Goal: Find specific page/section: Find specific page/section

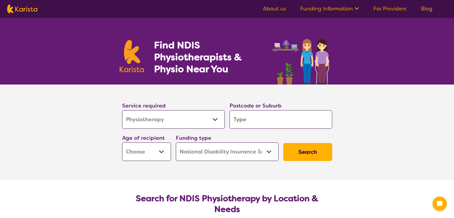
select select "Physiotherapy"
select select "NDIS"
select select "Physiotherapy"
select select "NDIS"
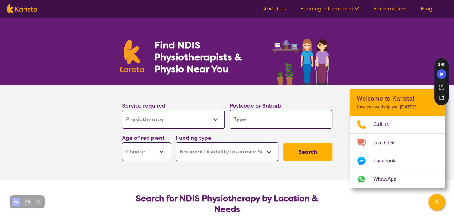
click at [163, 155] on select "Early Childhood - 0 to 9 Child - 10 to 11 Adolescent - 12 to 17 Adult - 18 to 6…" at bounding box center [146, 151] width 49 height 18
select select "EC"
click at [122, 142] on select "Early Childhood - 0 to 9 Child - 10 to 11 Adolescent - 12 to 17 Adult - 18 to 6…" at bounding box center [146, 151] width 49 height 18
select select "EC"
click at [279, 122] on input "search" at bounding box center [280, 119] width 103 height 18
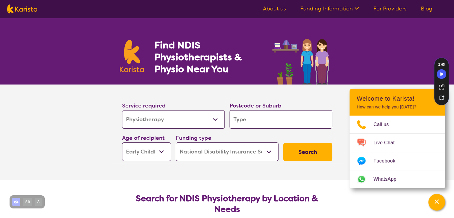
type input "3"
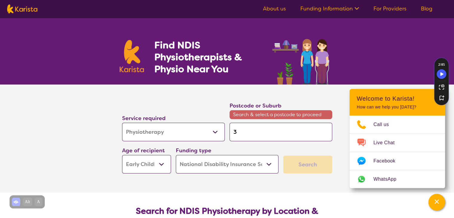
type input "30"
type input "302"
type input "3029"
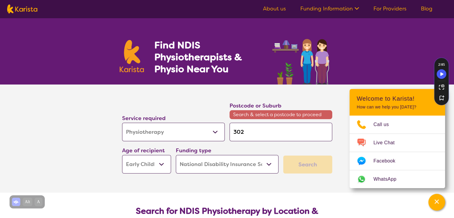
type input "3029"
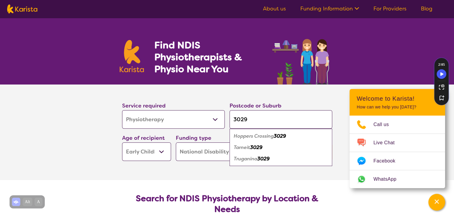
type input "3029"
click at [246, 138] on em "Hoppers Crossing" at bounding box center [254, 136] width 40 height 6
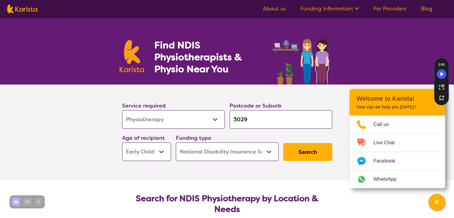
click at [308, 145] on button "Search" at bounding box center [307, 152] width 49 height 18
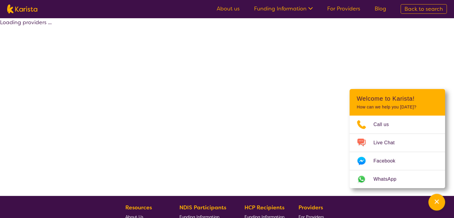
select select "by_score"
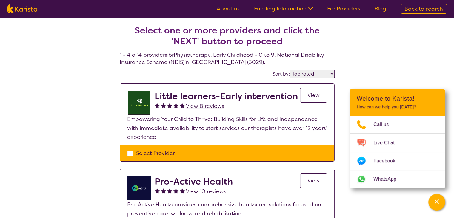
click at [205, 95] on h2 "Little learners-Early intervention" at bounding box center [226, 96] width 143 height 11
click at [317, 95] on span "View" at bounding box center [313, 95] width 12 height 7
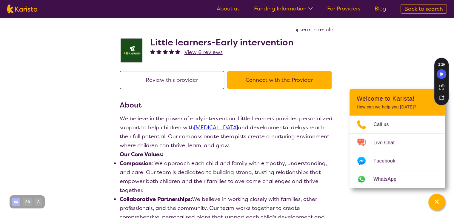
click at [297, 80] on button "Connect with the Provider" at bounding box center [279, 80] width 104 height 18
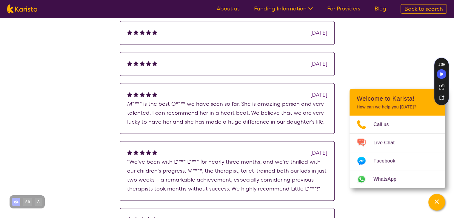
scroll to position [806, 0]
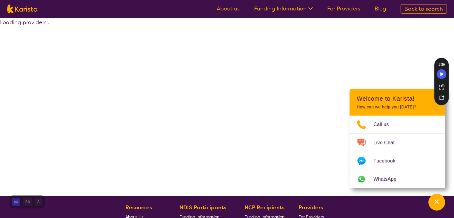
select select "by_score"
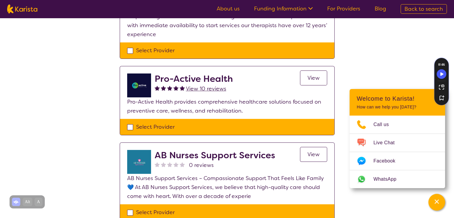
scroll to position [90, 0]
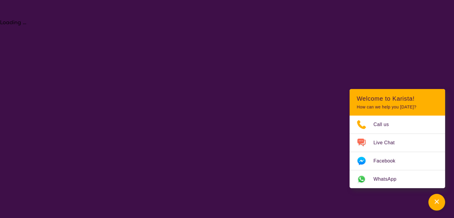
select select "Physiotherapy"
select select "EC"
select select "NDIS"
select select "Physiotherapy"
select select "EC"
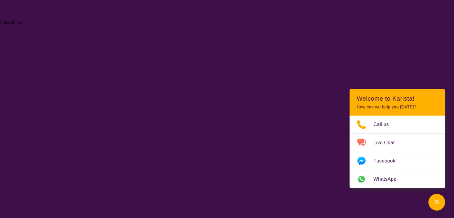
select select "NDIS"
